Goal: Task Accomplishment & Management: Manage account settings

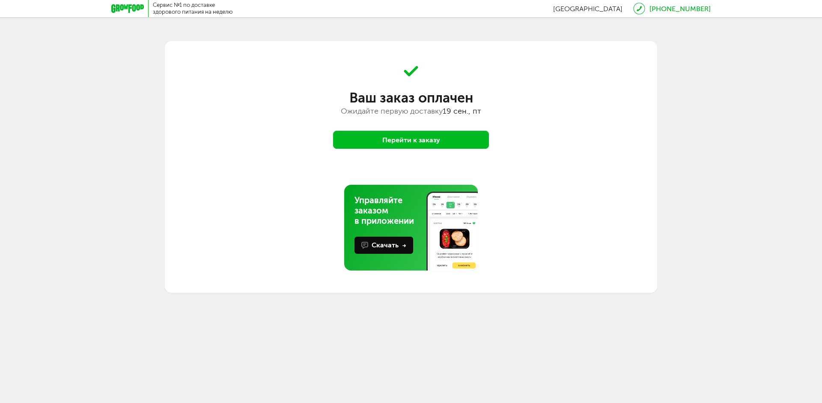
click at [438, 140] on button "Перейти к заказу" at bounding box center [411, 140] width 156 height 18
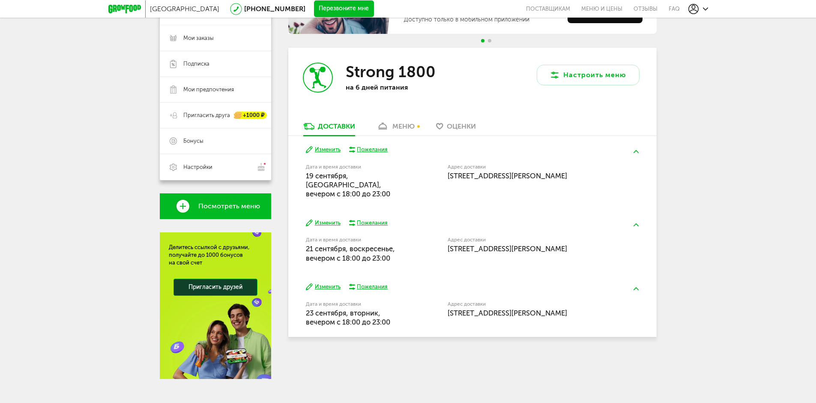
scroll to position [129, 0]
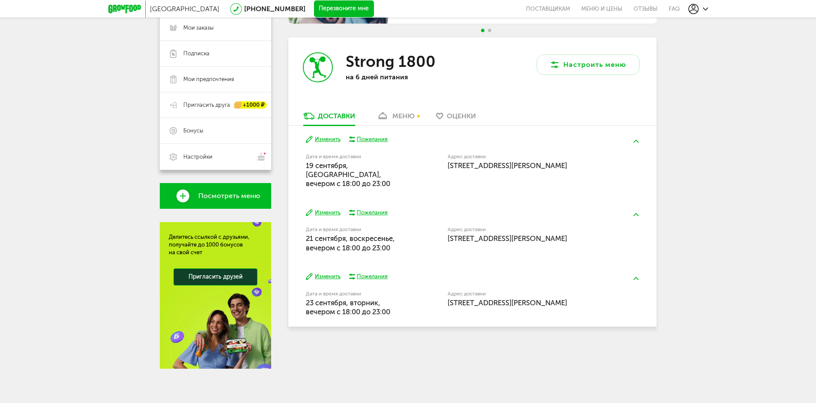
click at [640, 268] on button at bounding box center [636, 278] width 22 height 20
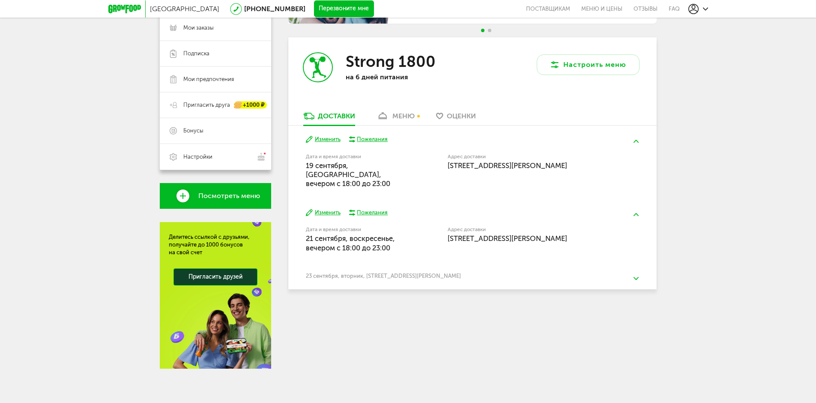
click at [640, 268] on button at bounding box center [636, 278] width 22 height 20
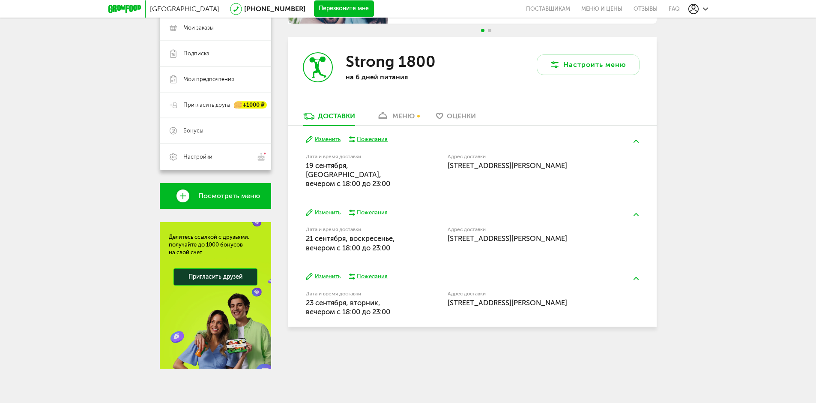
click at [358, 272] on div "Пожелания" at bounding box center [372, 276] width 31 height 8
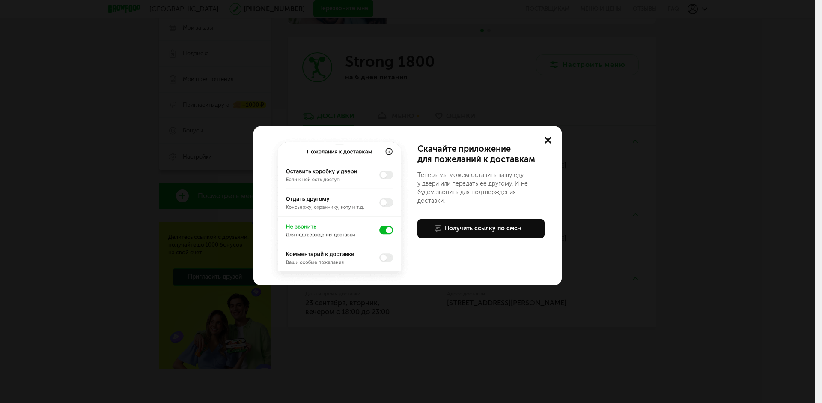
click at [382, 232] on img at bounding box center [340, 210] width 144 height 150
drag, startPoint x: 448, startPoint y: 252, endPoint x: 463, endPoint y: 229, distance: 27.7
click at [450, 250] on div "Скачайте приложение для пожеланий к доставкам Теперь мы можем оставить вашу еду…" at bounding box center [480, 213] width 127 height 141
drag, startPoint x: 482, startPoint y: 158, endPoint x: 486, endPoint y: 155, distance: 5.2
click at [483, 157] on div "Скачайте приложение для пожеланий к доставкам" at bounding box center [480, 153] width 127 height 21
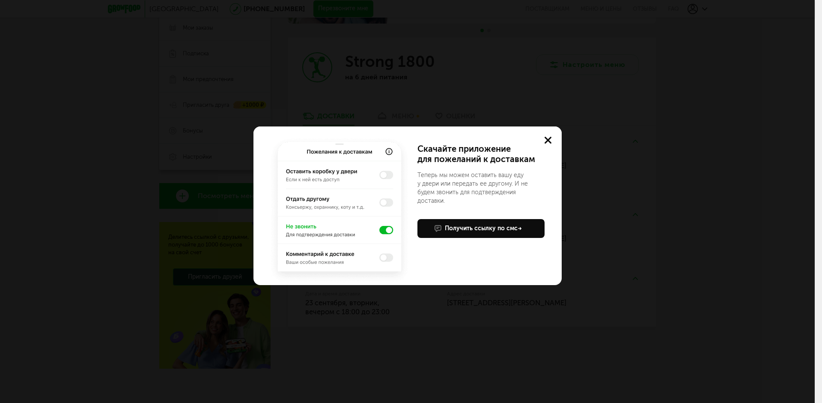
click at [549, 137] on icon at bounding box center [548, 140] width 7 height 7
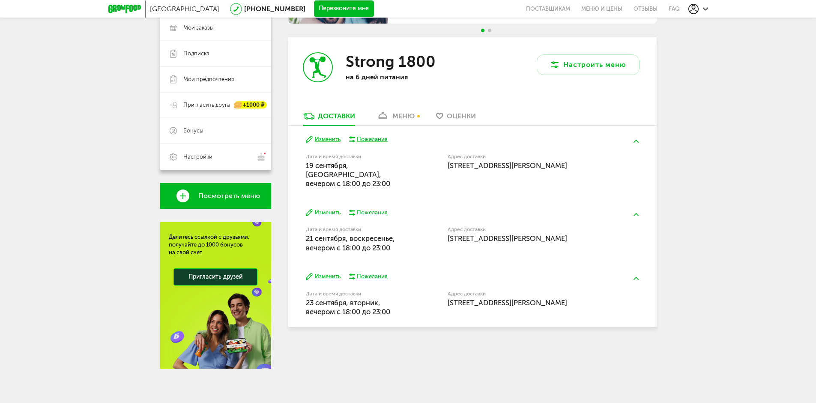
click at [330, 272] on button "Изменить" at bounding box center [323, 276] width 35 height 8
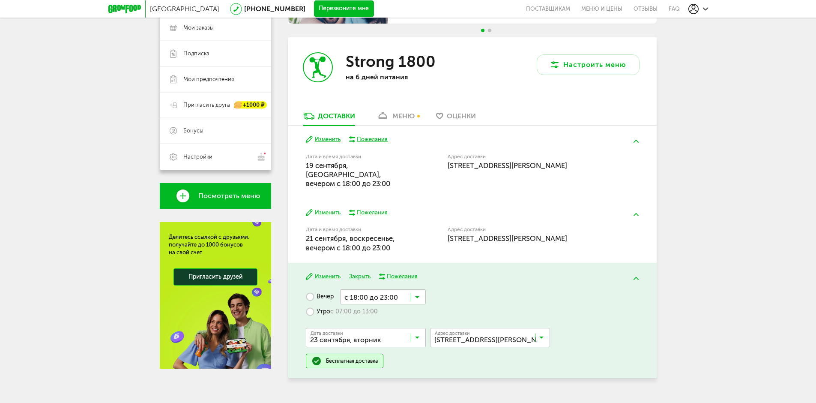
click at [408, 289] on input "Search for option" at bounding box center [383, 296] width 86 height 15
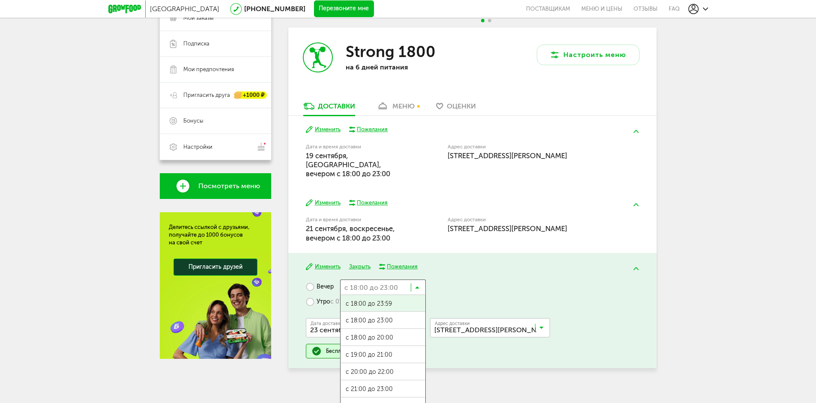
scroll to position [141, 0]
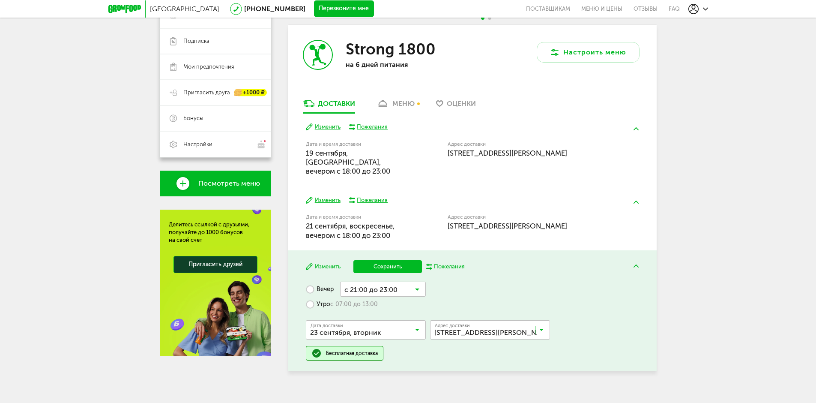
click at [387, 382] on span "с 21:00 до 23:00" at bounding box center [382, 391] width 85 height 18
click at [381, 260] on button "Сохранить" at bounding box center [387, 266] width 69 height 13
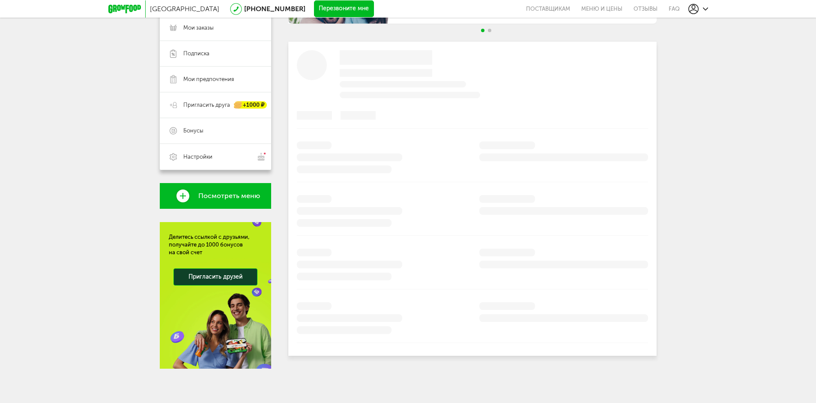
scroll to position [129, 0]
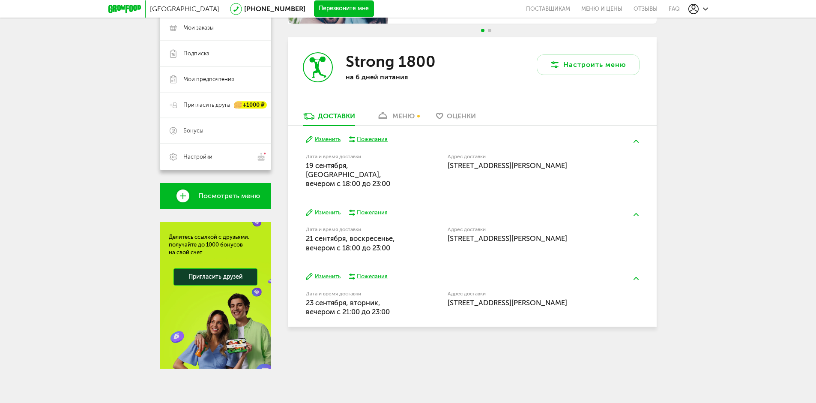
click at [371, 209] on div "Пожелания" at bounding box center [372, 213] width 31 height 8
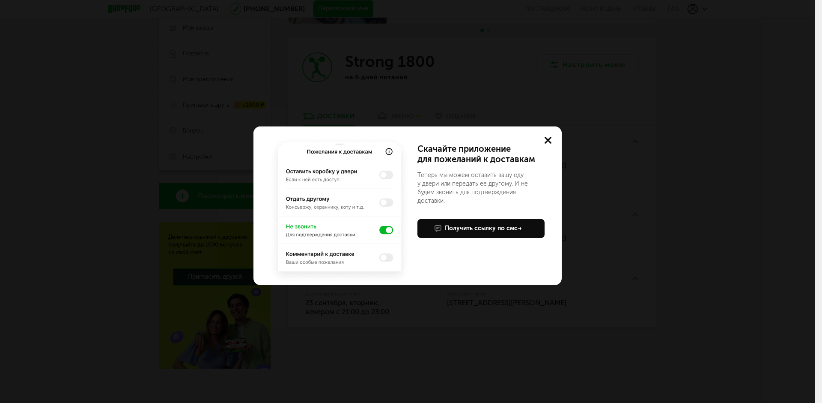
click at [549, 137] on button at bounding box center [547, 139] width 27 height 27
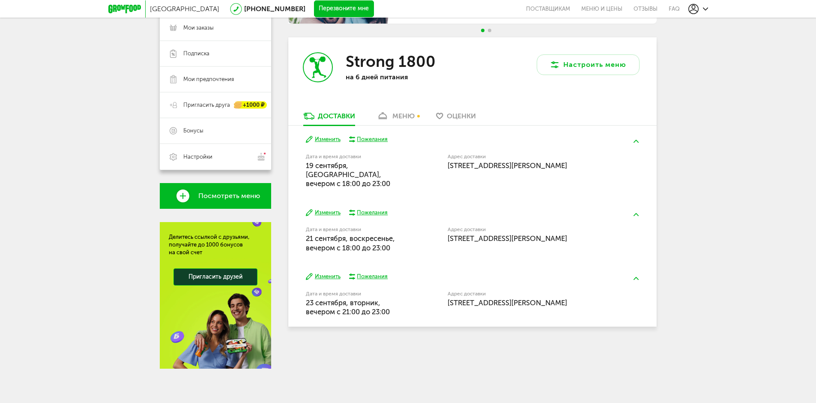
click at [331, 209] on button "Изменить" at bounding box center [323, 213] width 35 height 8
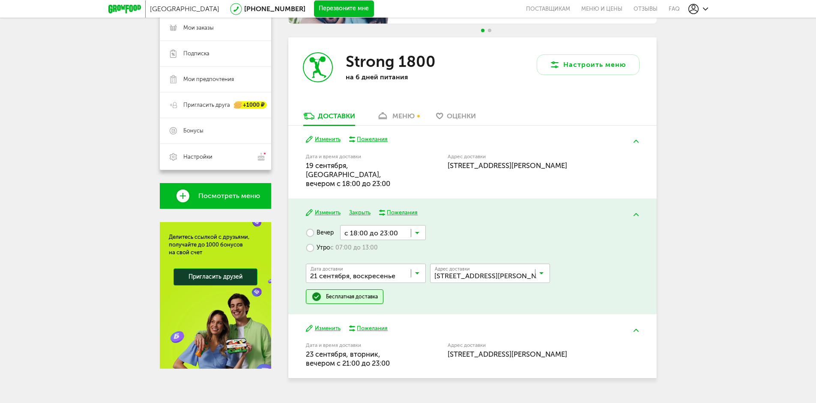
click at [414, 225] on input "Search for option" at bounding box center [383, 232] width 86 height 15
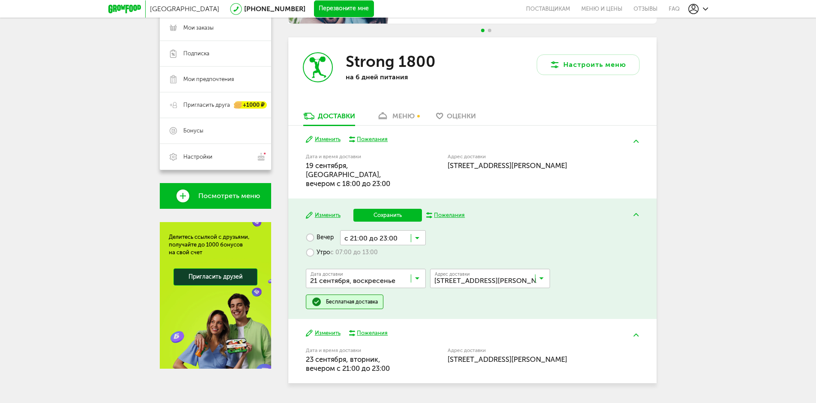
scroll to position [0, 0]
click at [398, 331] on span "с 21:00 до 23:00" at bounding box center [382, 340] width 85 height 18
click at [399, 209] on button "Сохранить" at bounding box center [387, 215] width 69 height 13
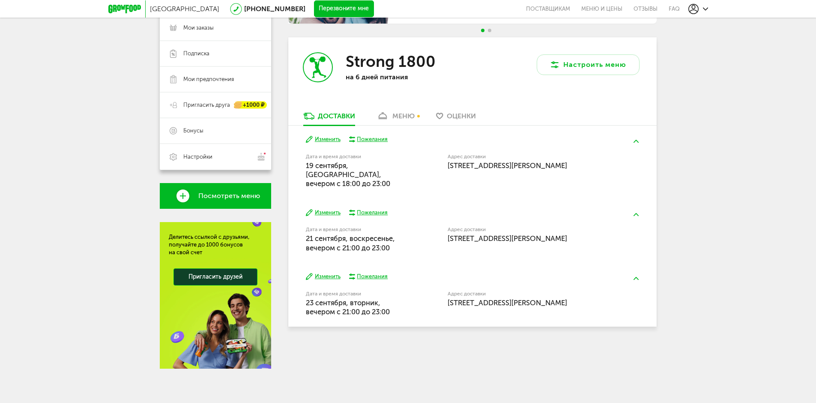
click at [326, 138] on button "Изменить" at bounding box center [323, 139] width 35 height 8
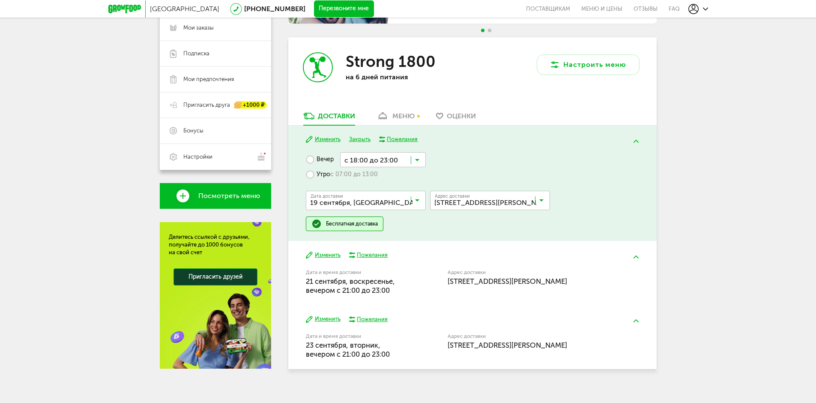
click at [358, 160] on input "Search for option" at bounding box center [383, 159] width 86 height 15
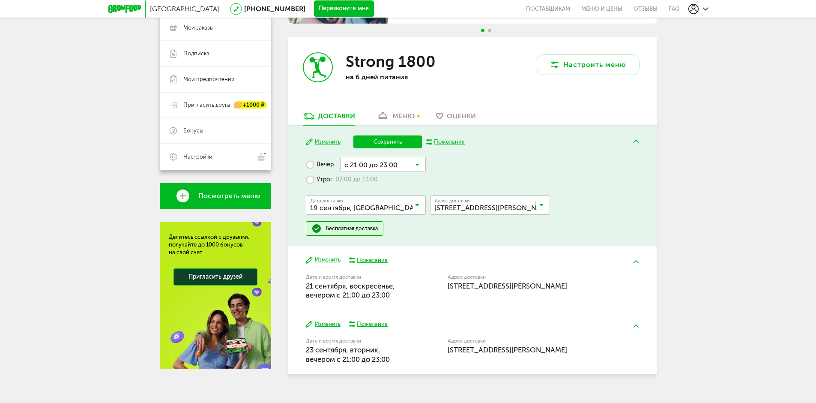
click at [390, 258] on span "с 21:00 до 23:00" at bounding box center [382, 266] width 85 height 18
click at [400, 137] on button "Сохранить" at bounding box center [387, 141] width 69 height 13
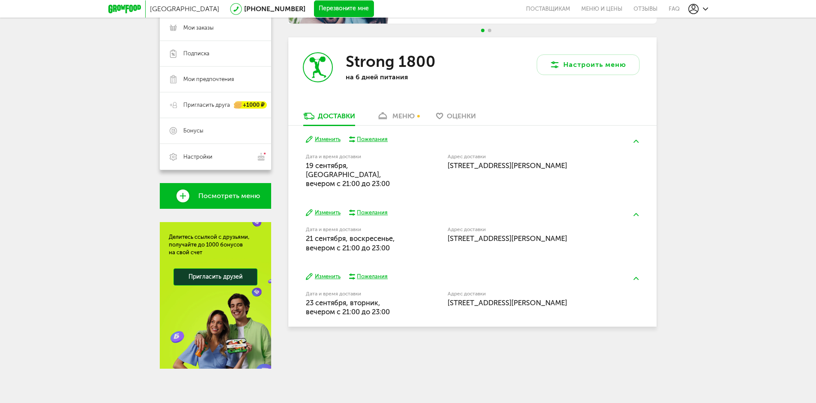
drag, startPoint x: 341, startPoint y: 175, endPoint x: 403, endPoint y: 178, distance: 62.2
click at [403, 178] on div "Дата и время доставки 19 сентября, пятница, вечером c 21:00 до 23:00" at bounding box center [355, 171] width 98 height 34
